Goal: Information Seeking & Learning: Check status

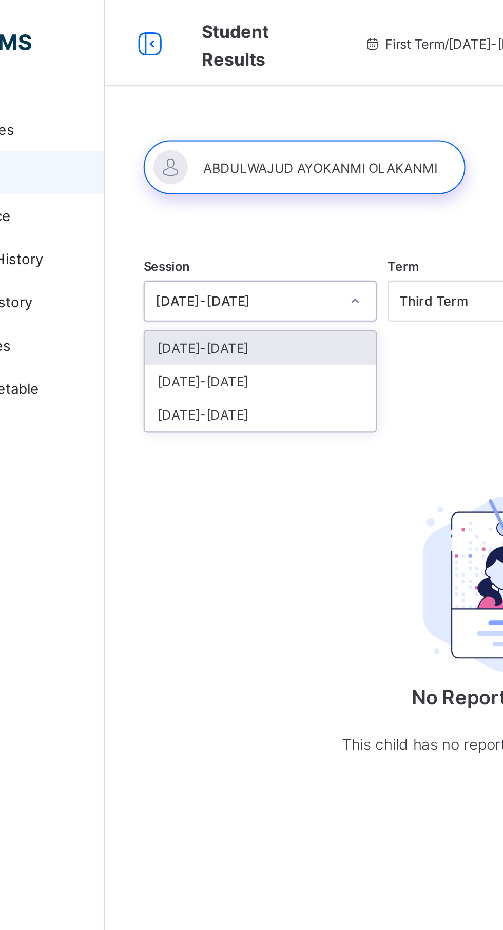
click at [180, 180] on div "[DATE]-[DATE]" at bounding box center [197, 181] width 110 height 16
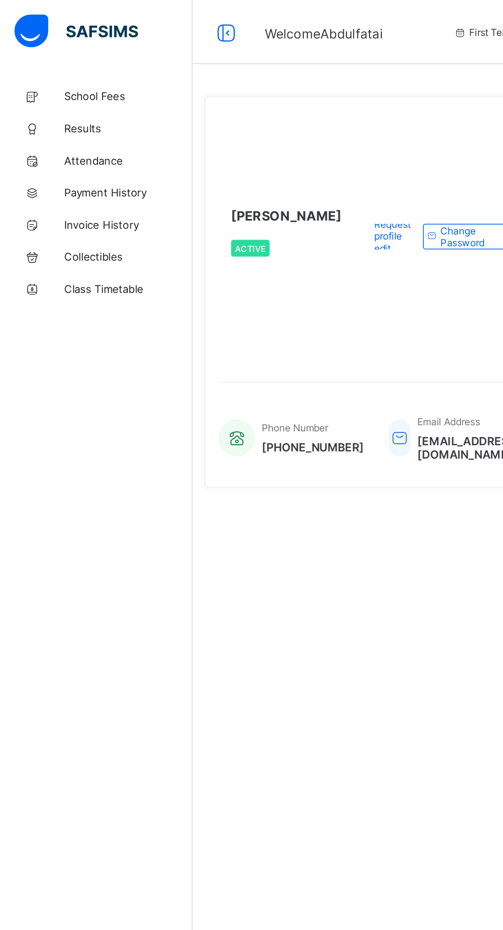
click at [58, 78] on span "Results" at bounding box center [82, 82] width 82 height 8
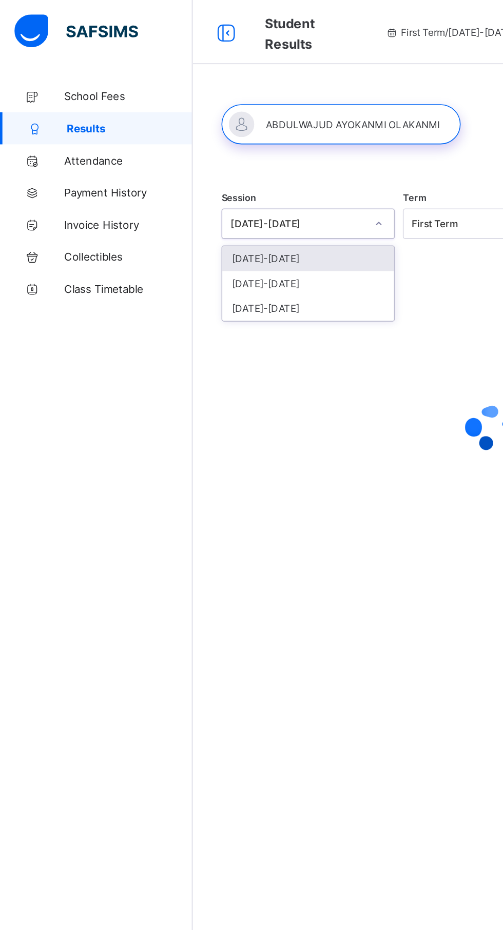
click at [171, 179] on div "[DATE]-[DATE]" at bounding box center [197, 181] width 110 height 16
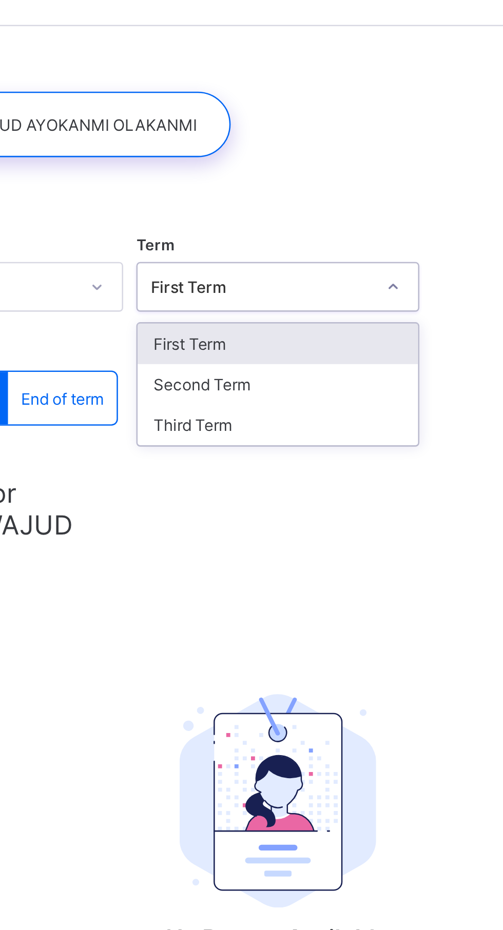
click at [284, 196] on div "Third Term" at bounding box center [313, 197] width 110 height 16
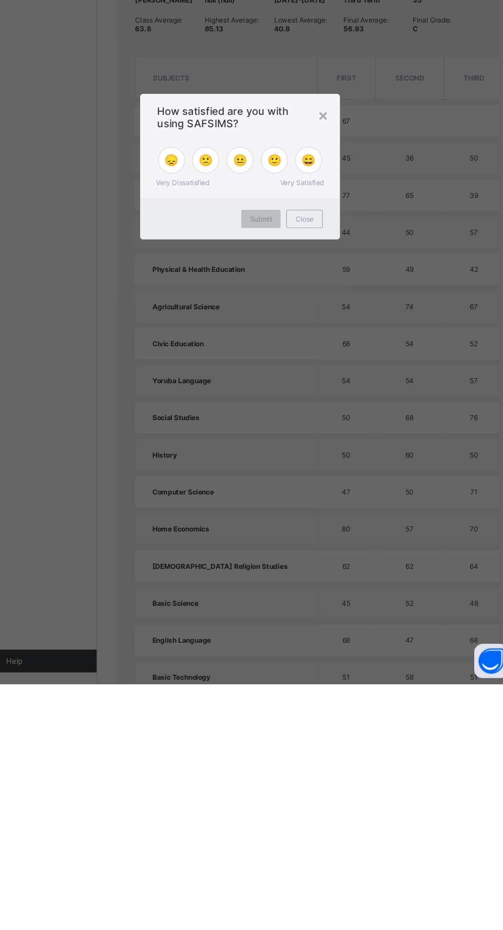
scroll to position [86, 0]
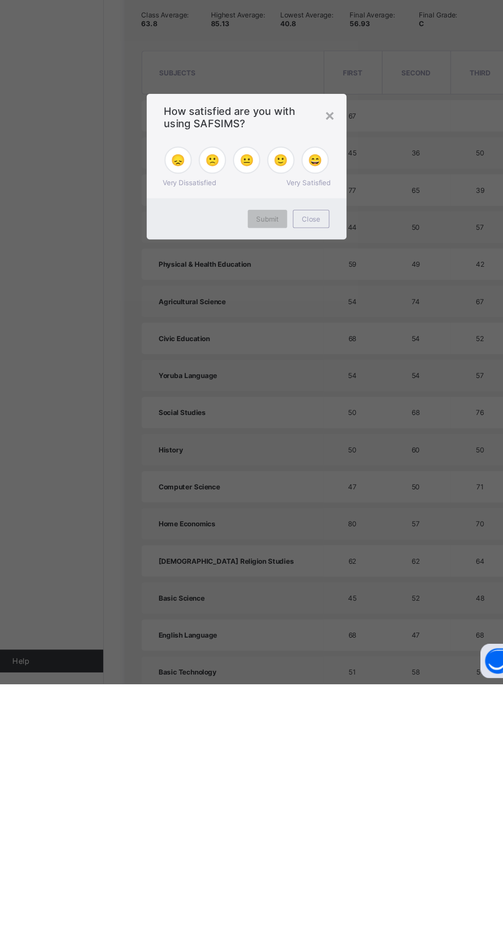
click at [331, 427] on div "×" at bounding box center [326, 418] width 10 height 17
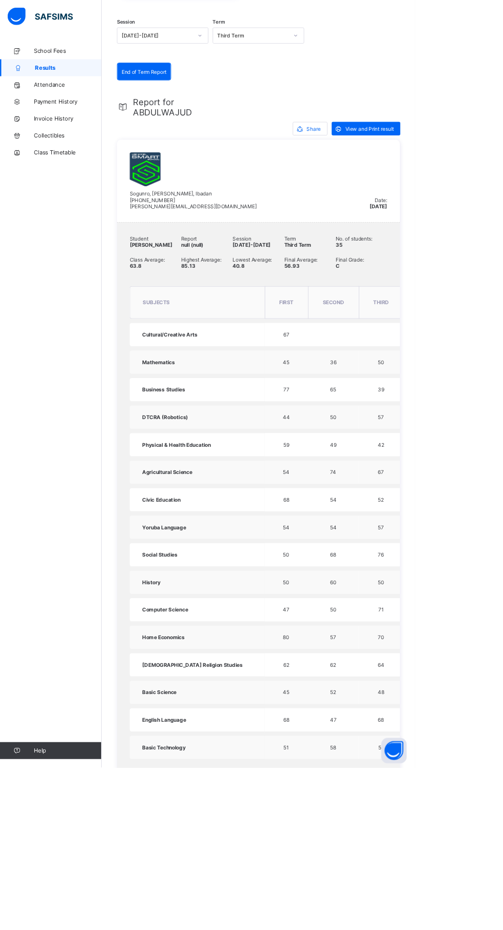
scroll to position [94, 0]
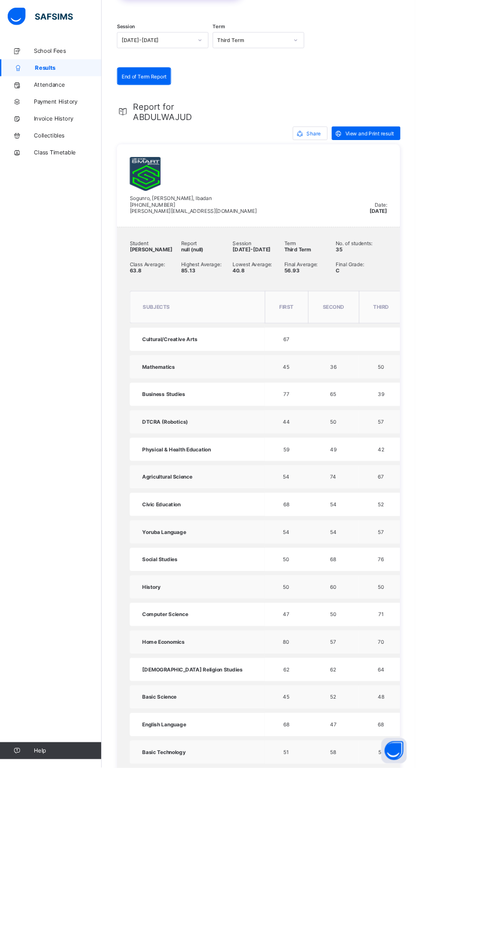
click at [255, 759] on td "Computer Science" at bounding box center [239, 744] width 164 height 28
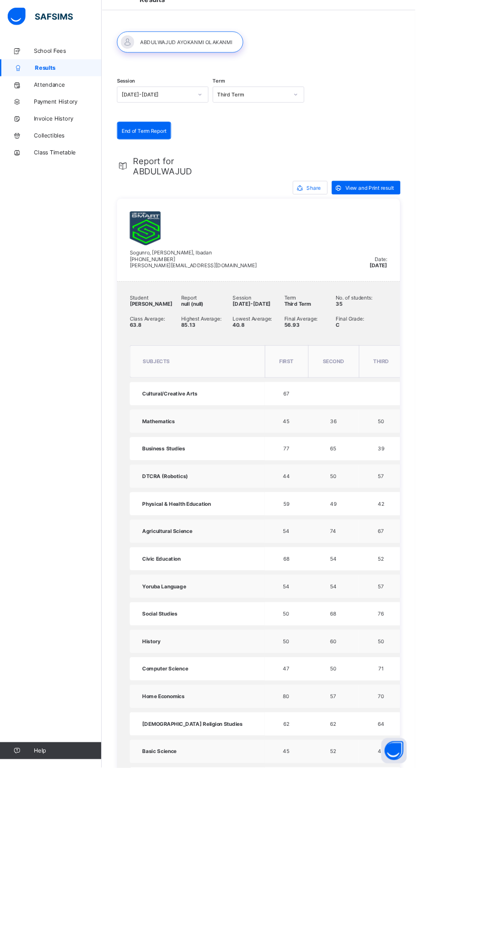
scroll to position [0, 0]
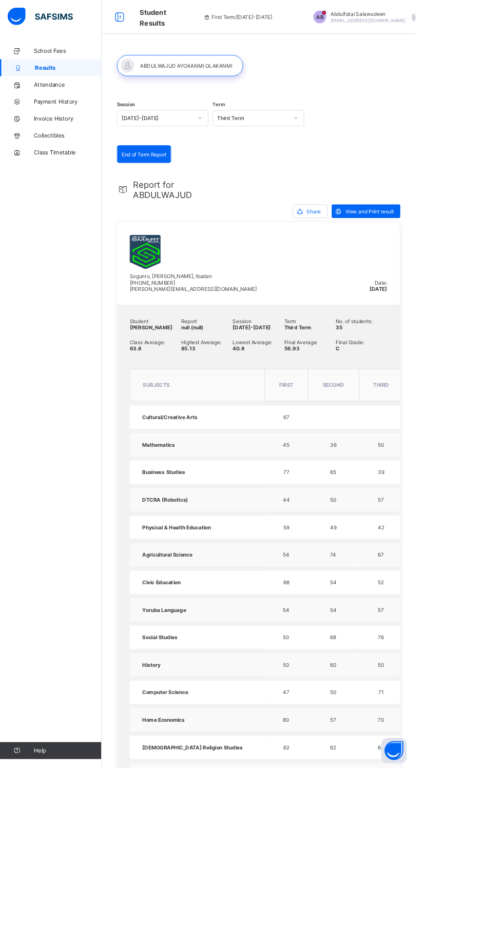
click at [411, 659] on table "subjects FIRST SECOND THIRD total grade comment Cultural/Creative Arts 67 67 B …" at bounding box center [413, 733] width 513 height 583
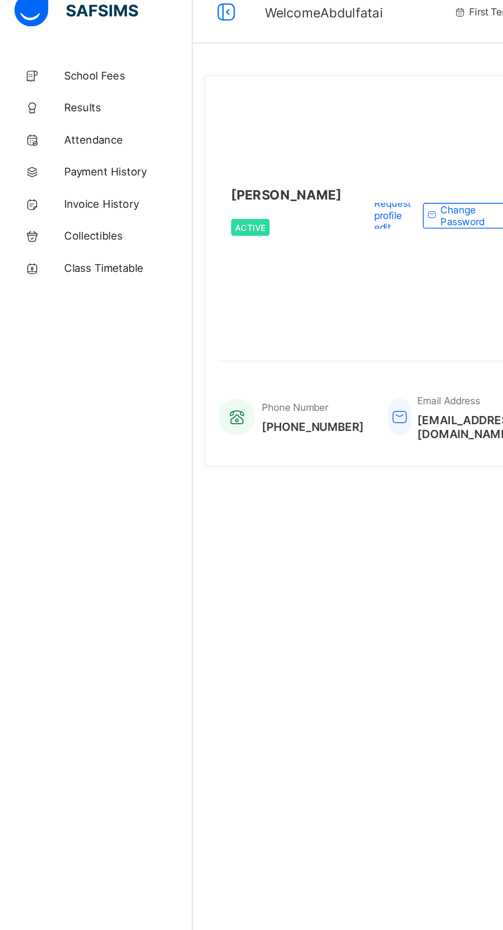
click at [68, 75] on link "Results" at bounding box center [61, 82] width 123 height 21
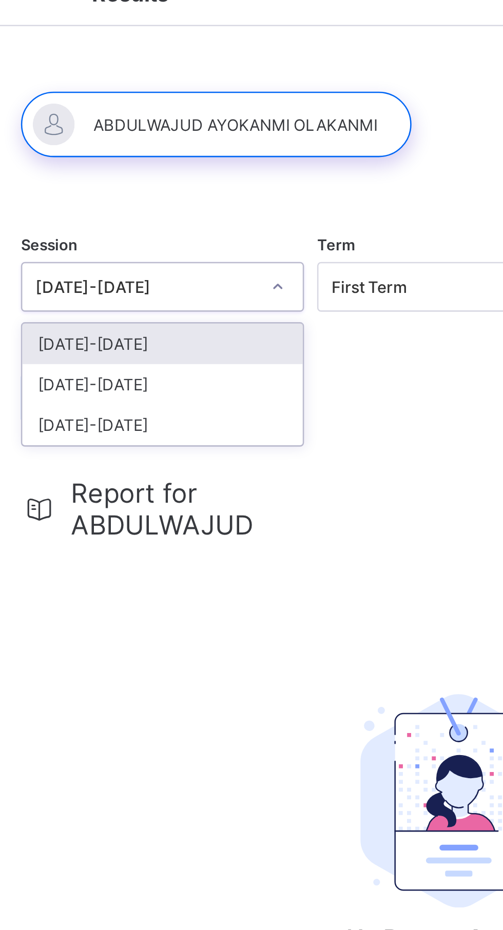
click at [175, 175] on div "[DATE]-[DATE]" at bounding box center [197, 181] width 110 height 16
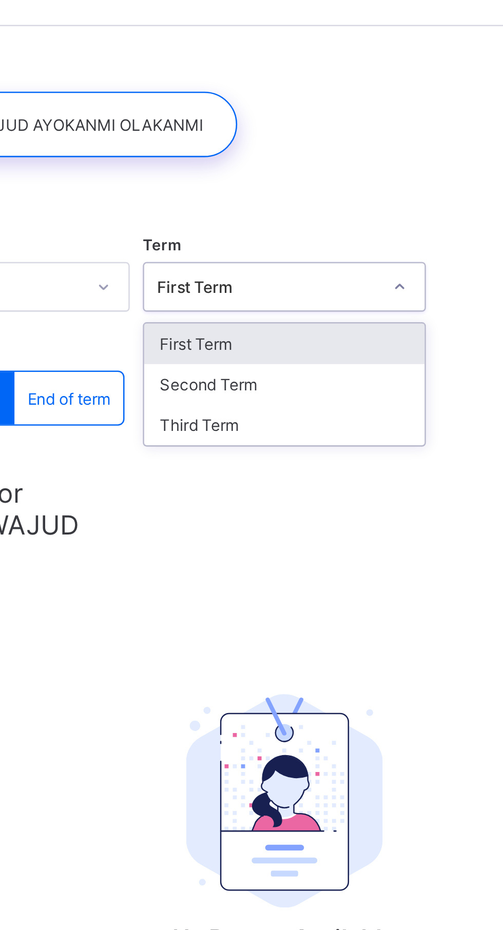
click at [291, 195] on div "Third Term" at bounding box center [313, 197] width 110 height 16
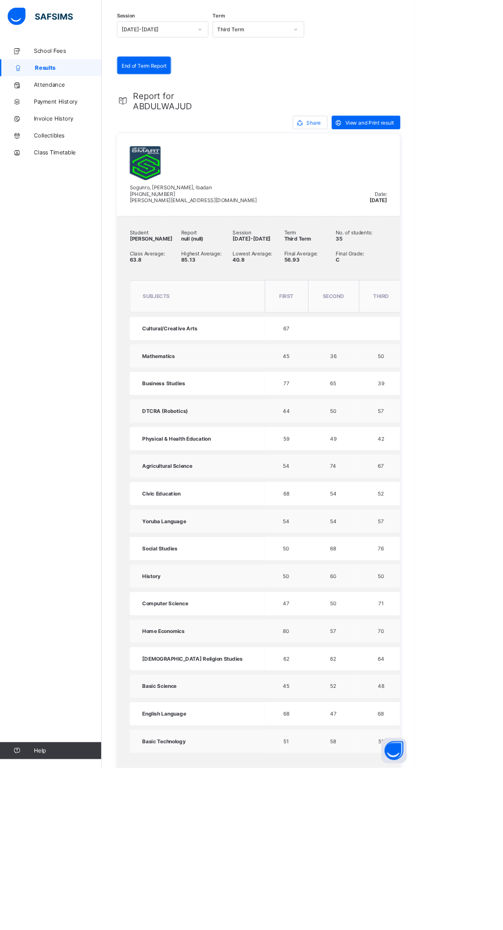
scroll to position [105, 0]
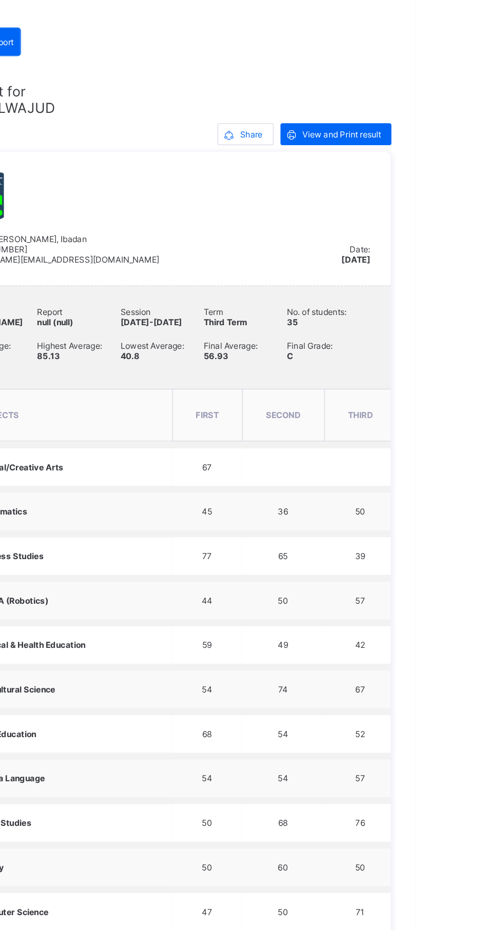
click at [443, 149] on span "View and Print result" at bounding box center [447, 151] width 59 height 8
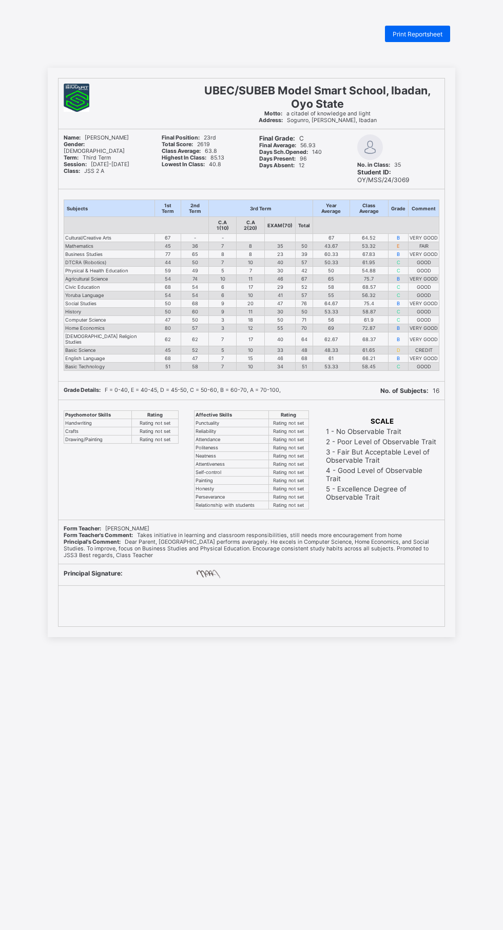
scroll to position [104, 0]
